Goal: Use online tool/utility: Use online tool/utility

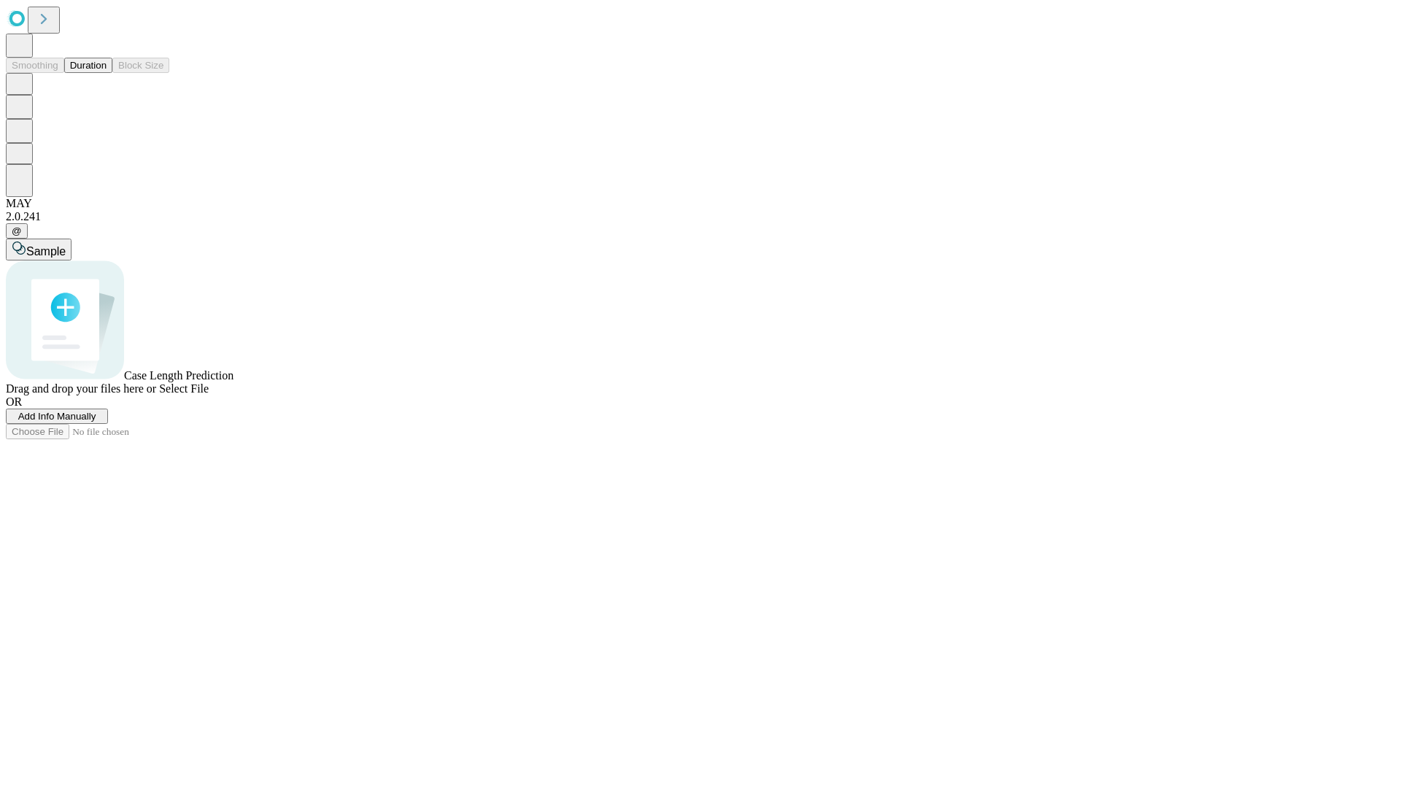
click at [107, 73] on button "Duration" at bounding box center [88, 65] width 48 height 15
click at [96, 422] on span "Add Info Manually" at bounding box center [57, 416] width 78 height 11
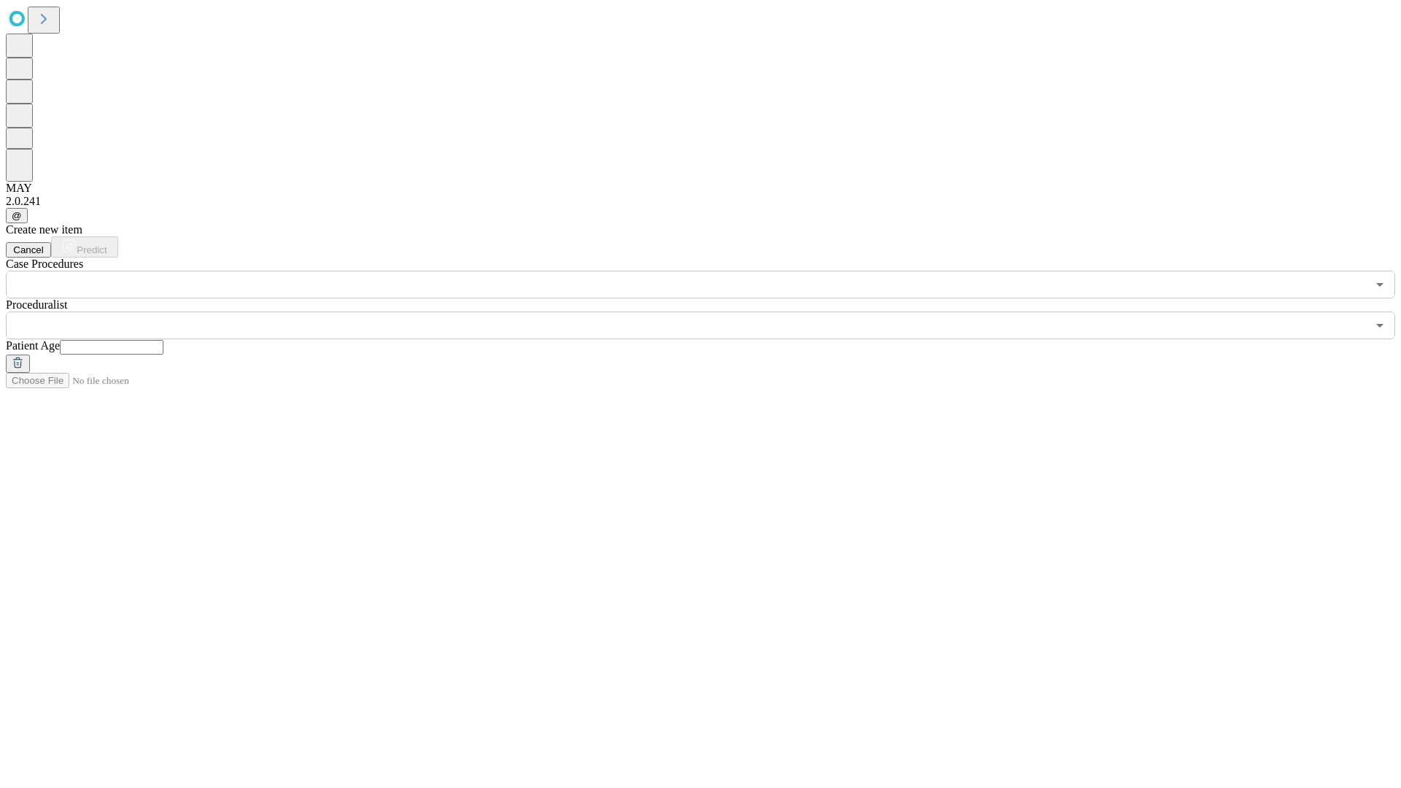
click at [163, 340] on input "text" at bounding box center [112, 347] width 104 height 15
type input "**"
click at [711, 312] on input "text" at bounding box center [686, 326] width 1361 height 28
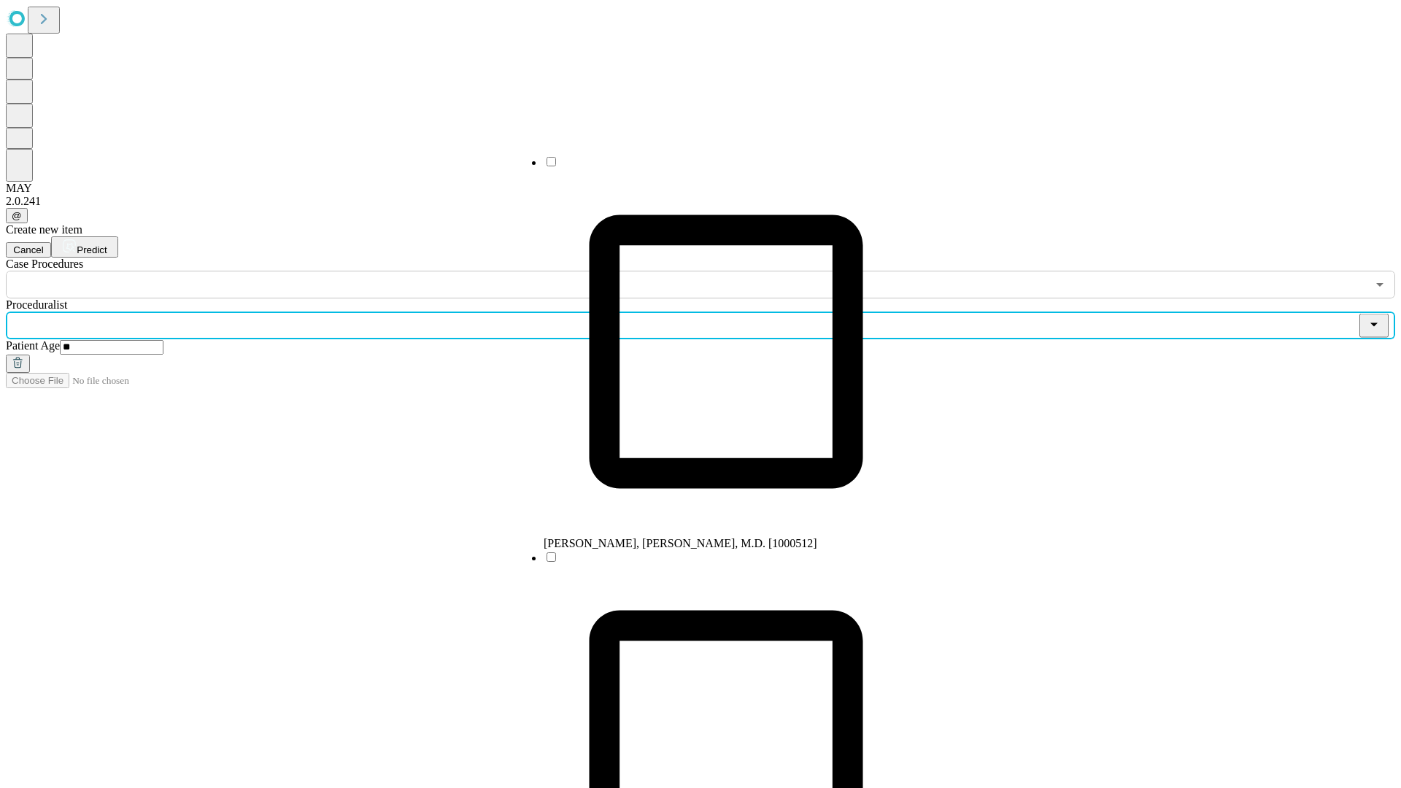
click at [712, 167] on li "[PERSON_NAME], [PERSON_NAME], M.D. [1000512]" at bounding box center [726, 353] width 365 height 396
click at [307, 271] on input "text" at bounding box center [686, 285] width 1361 height 28
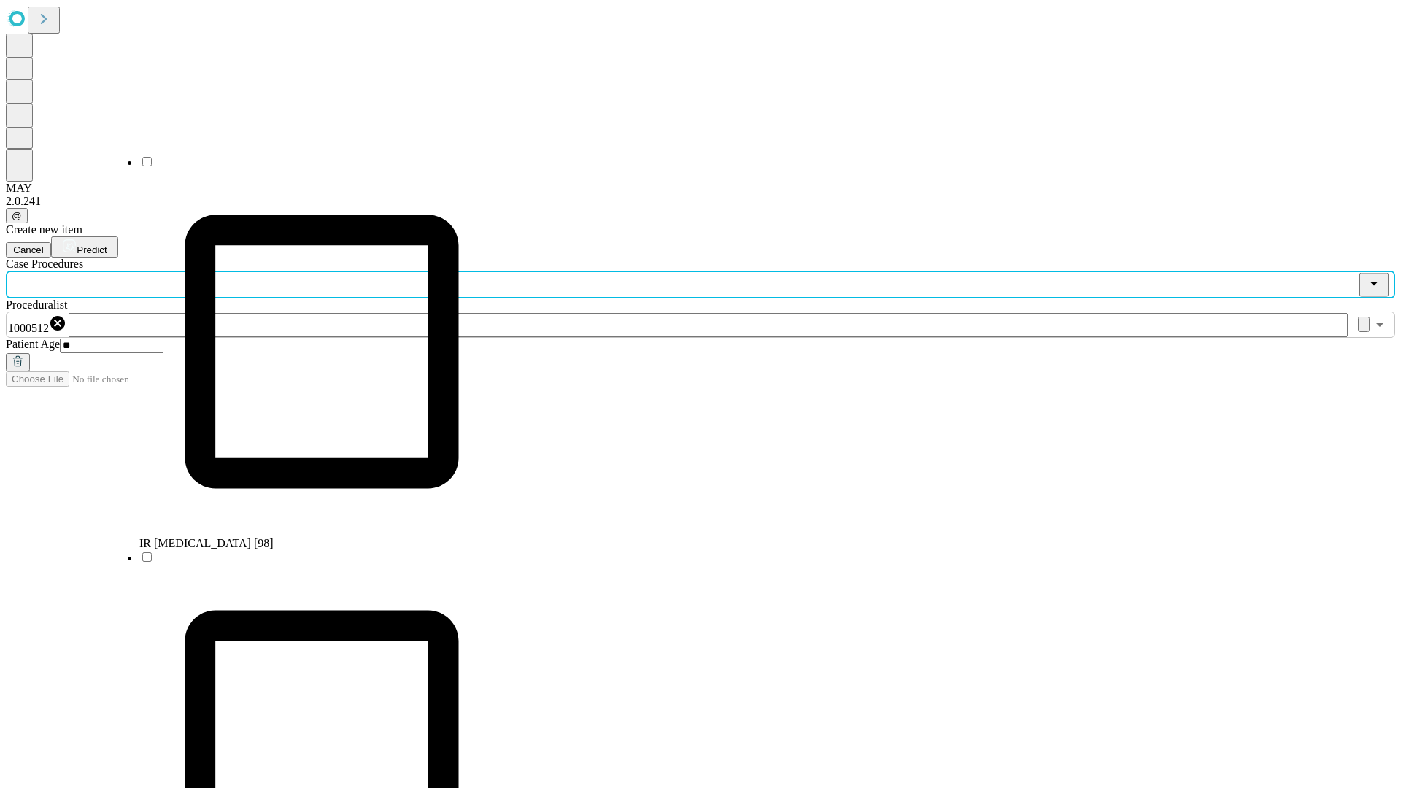
click at [307, 167] on li "IR [MEDICAL_DATA] [98]" at bounding box center [321, 353] width 365 height 396
click at [107, 245] on span "Predict" at bounding box center [92, 250] width 30 height 11
